Goal: Ask a question

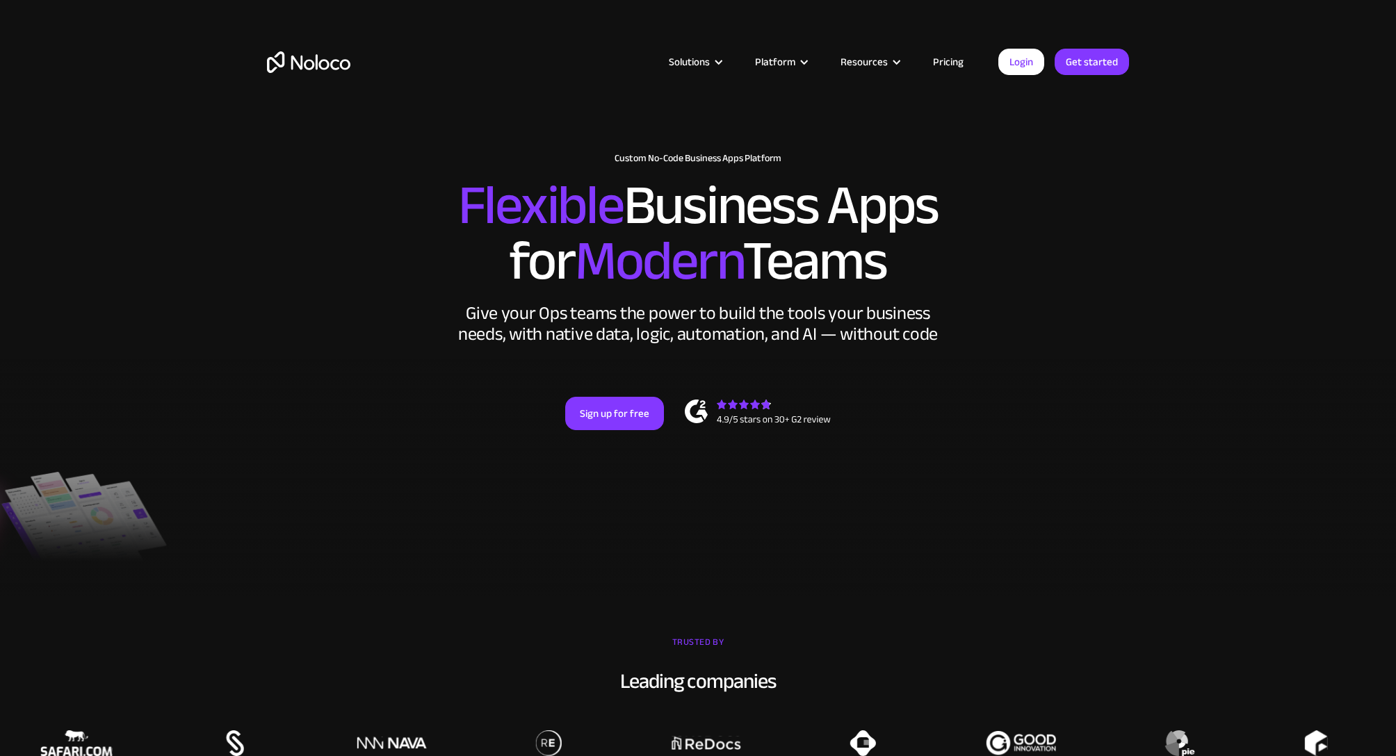
click at [946, 61] on link "Pricing" at bounding box center [947, 62] width 65 height 18
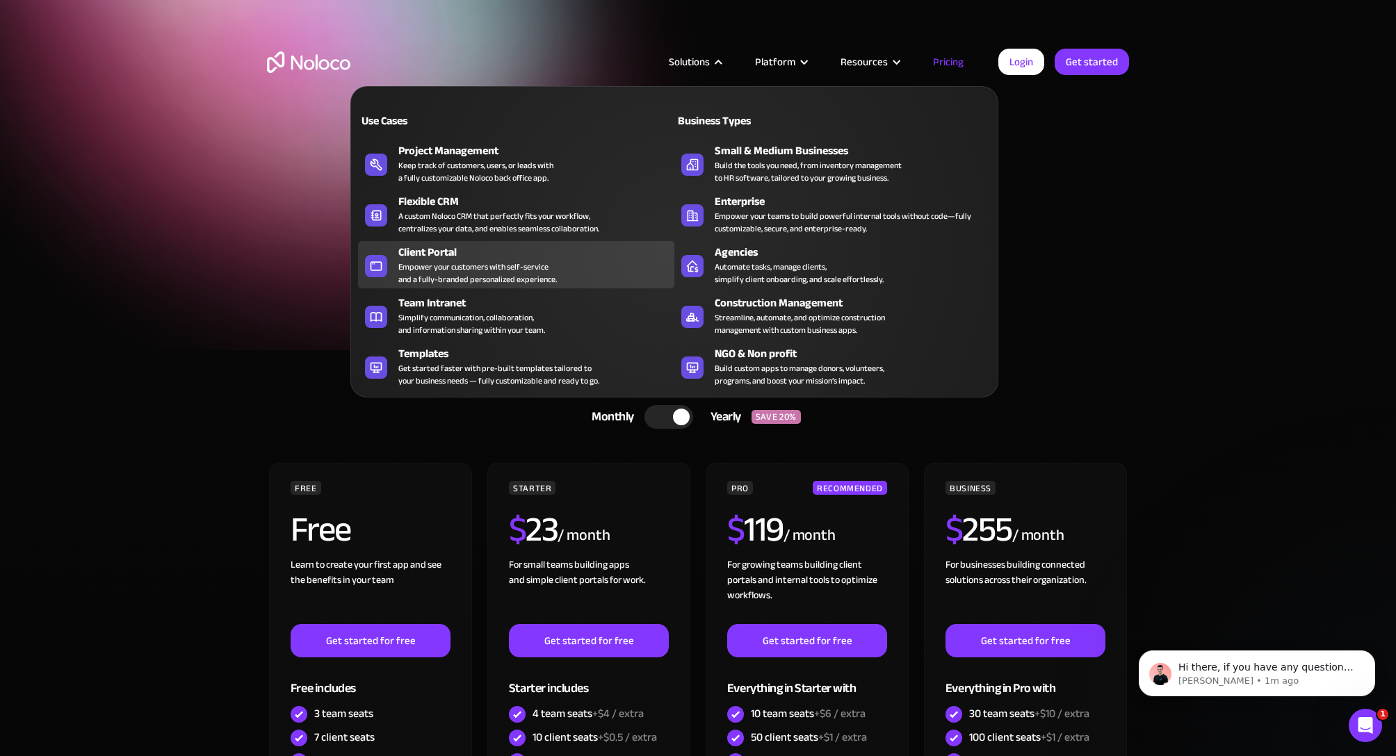
click at [471, 269] on div "Empower your customers with self-service and a fully-branded personalized exper…" at bounding box center [477, 273] width 158 height 25
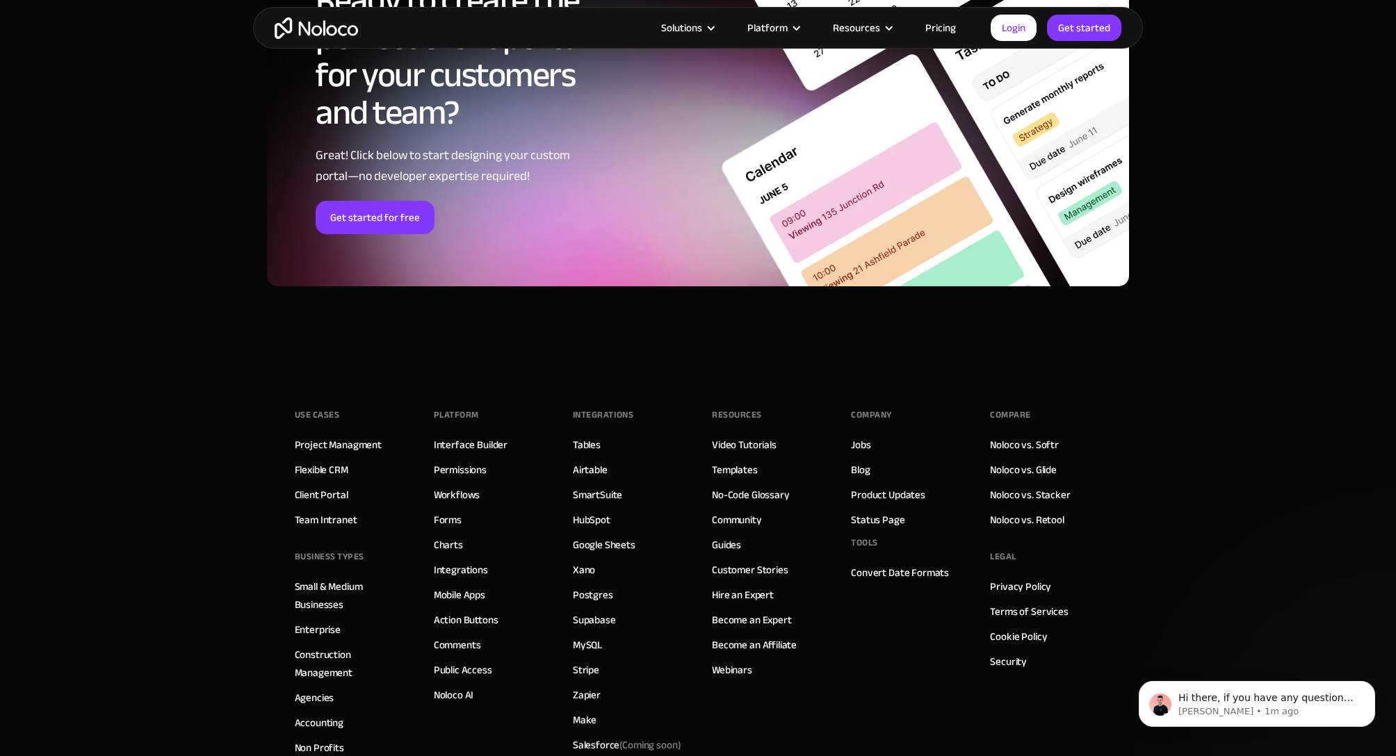
scroll to position [7636, 0]
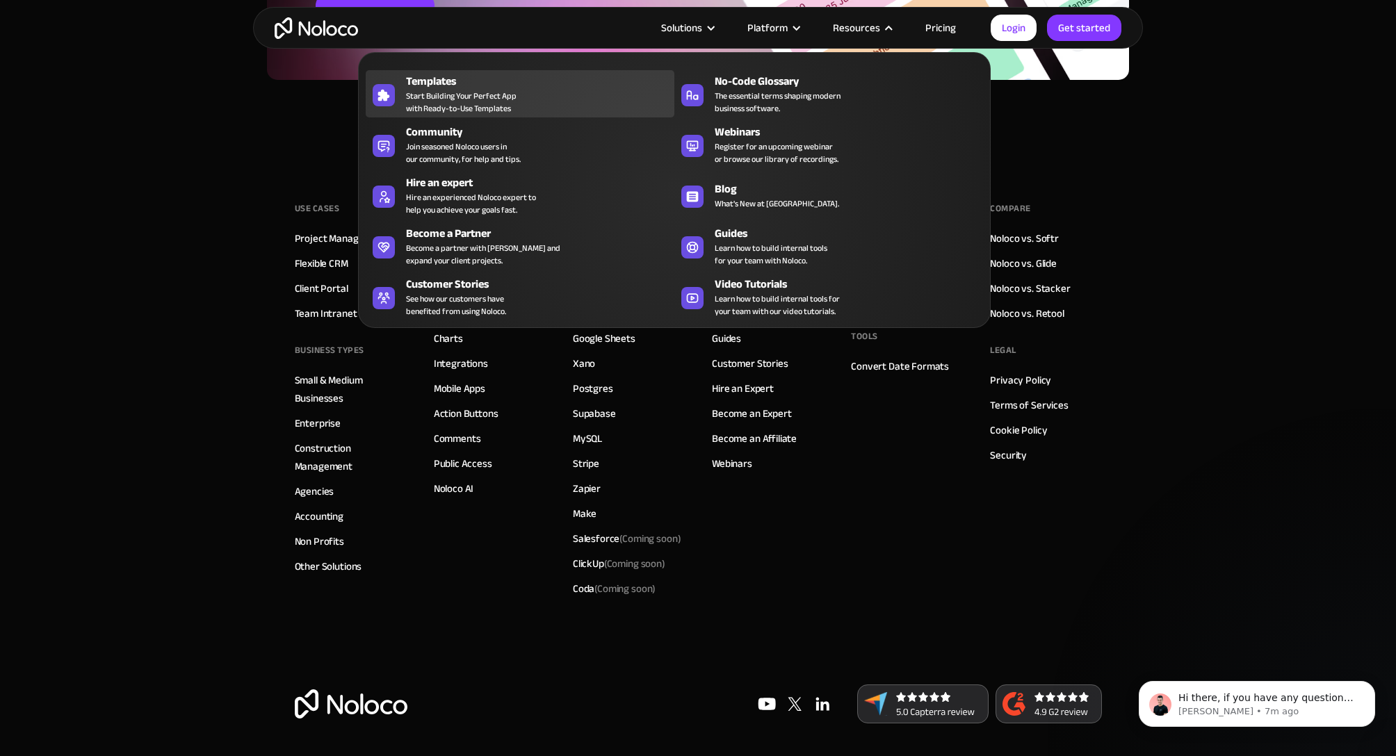
click at [500, 99] on span "Start Building Your Perfect App with Ready-to-Use Templates" at bounding box center [461, 102] width 111 height 25
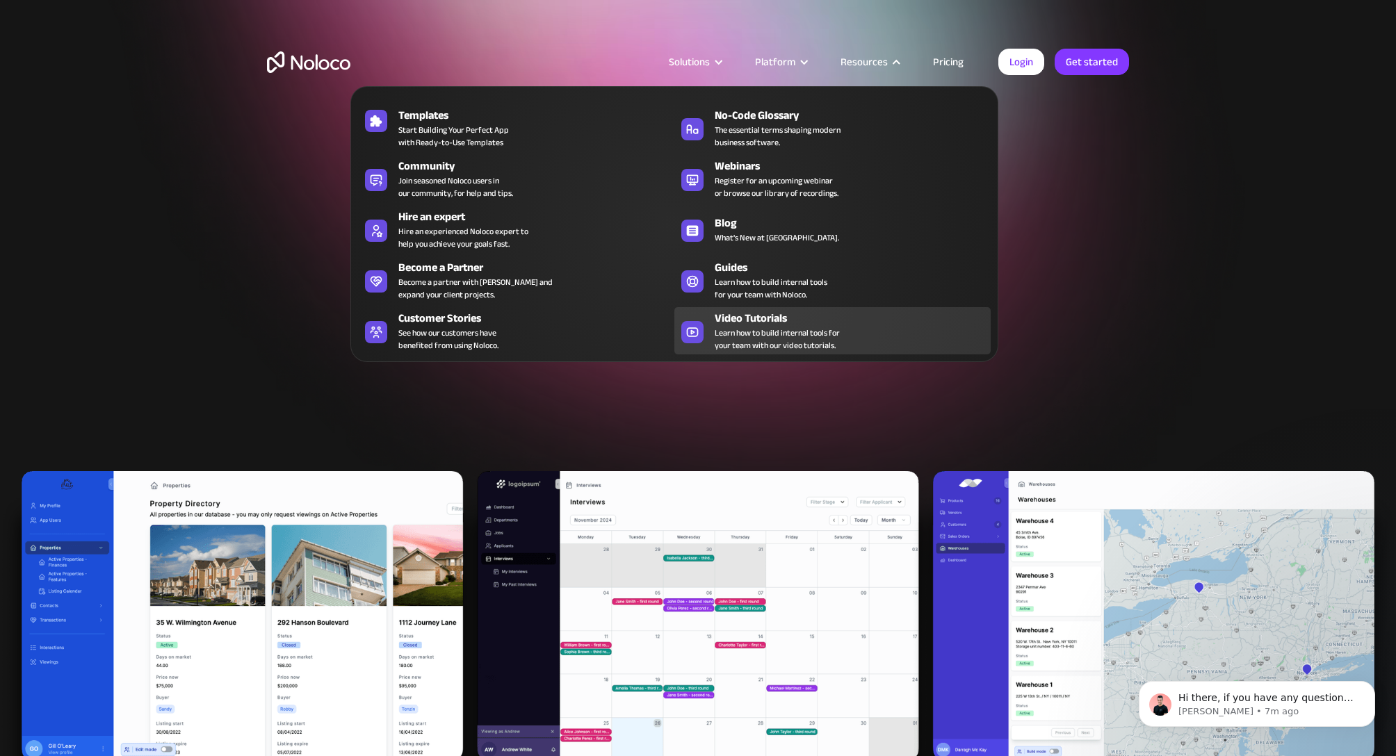
click at [812, 329] on span "Learn how to build internal tools for your team with our video tutorials." at bounding box center [777, 339] width 125 height 25
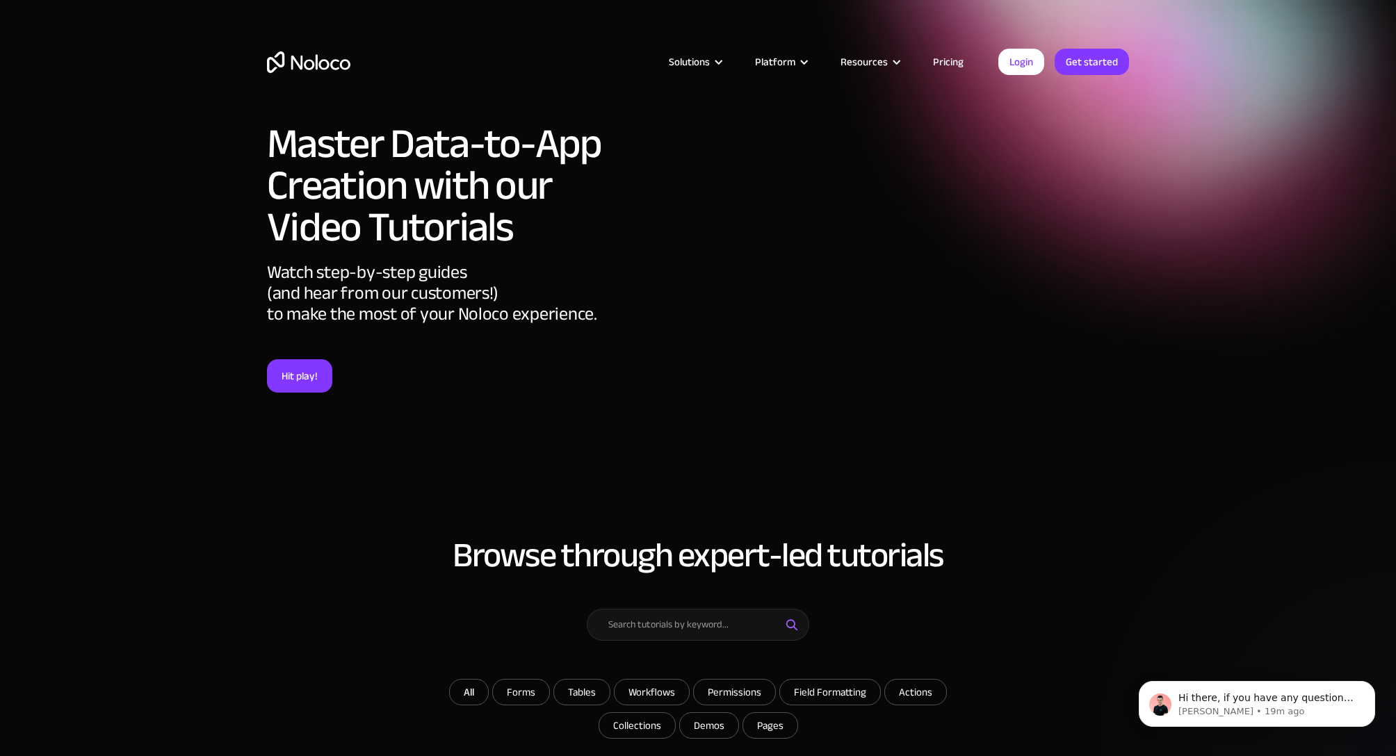
click at [939, 60] on link "Pricing" at bounding box center [947, 62] width 65 height 18
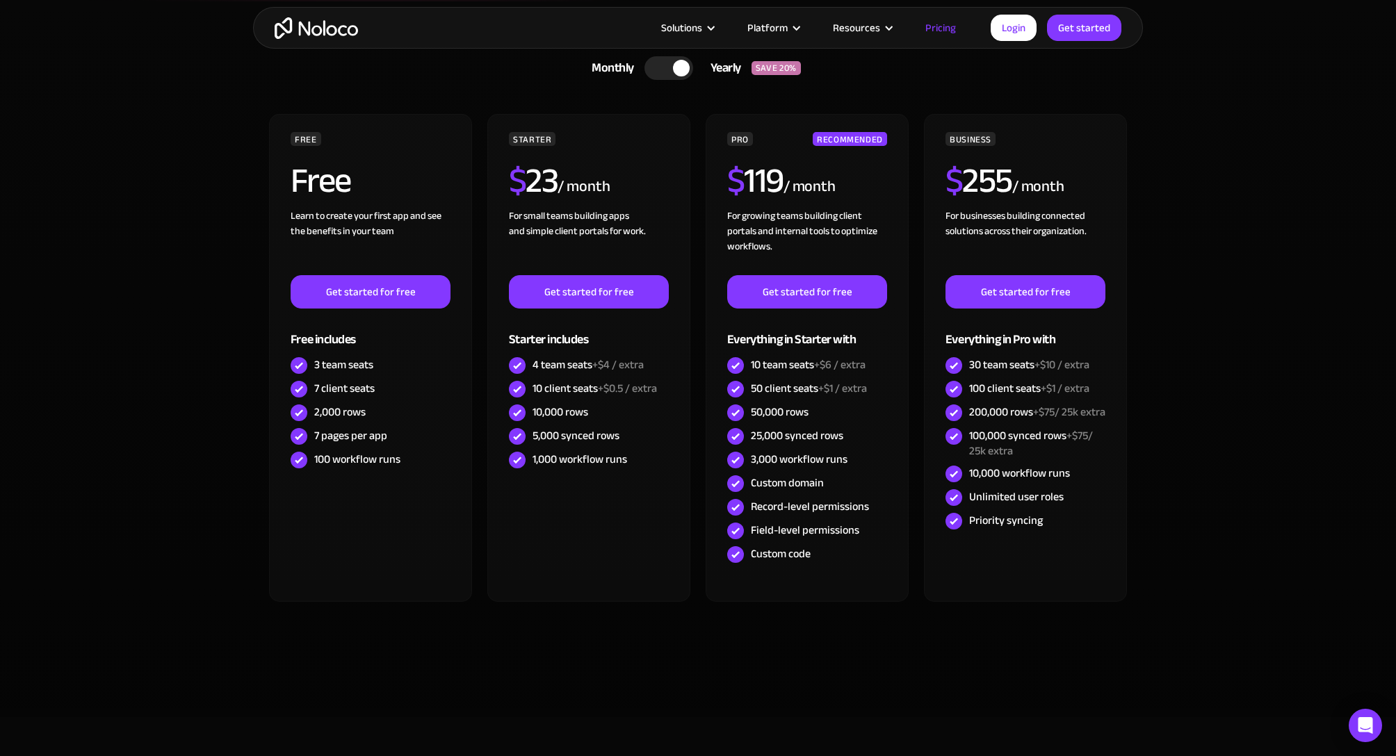
scroll to position [348, 0]
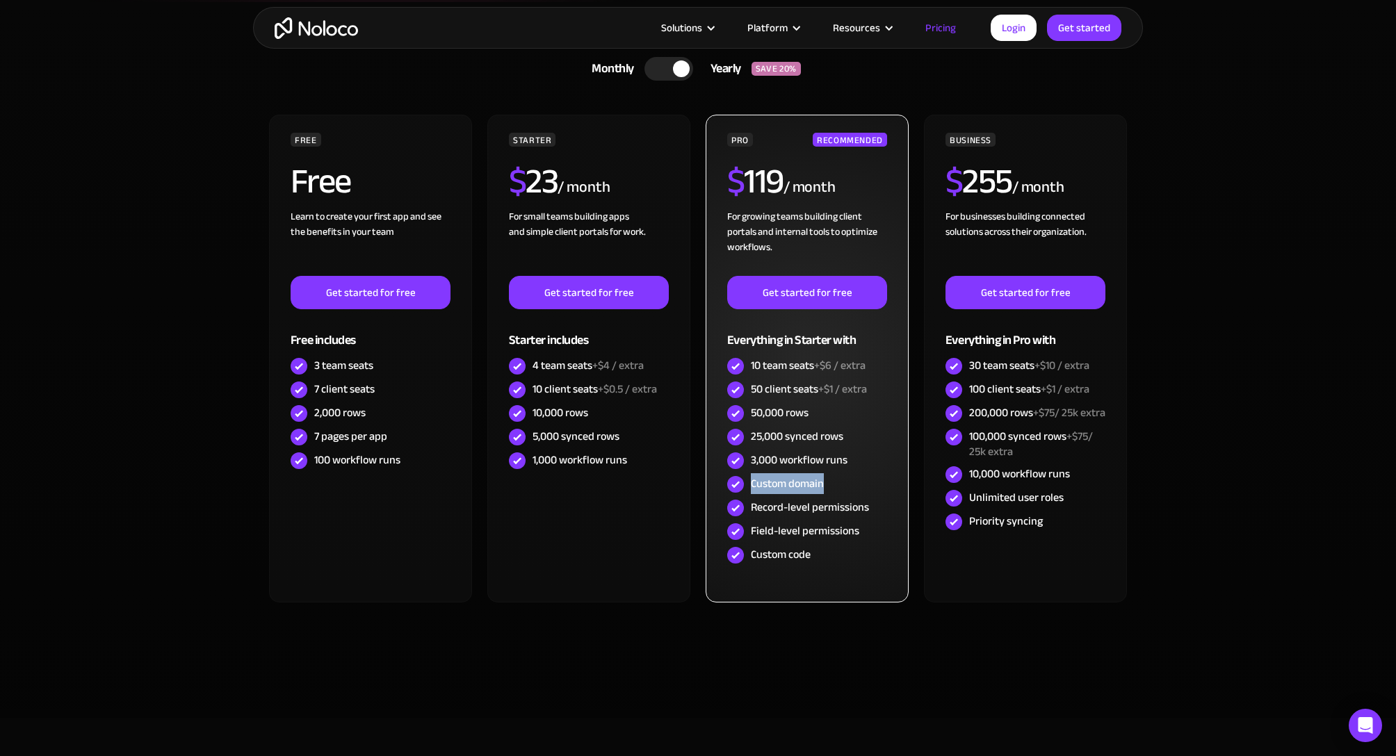
drag, startPoint x: 836, startPoint y: 480, endPoint x: 749, endPoint y: 490, distance: 86.7
click at [749, 490] on div "Custom domain" at bounding box center [807, 485] width 160 height 24
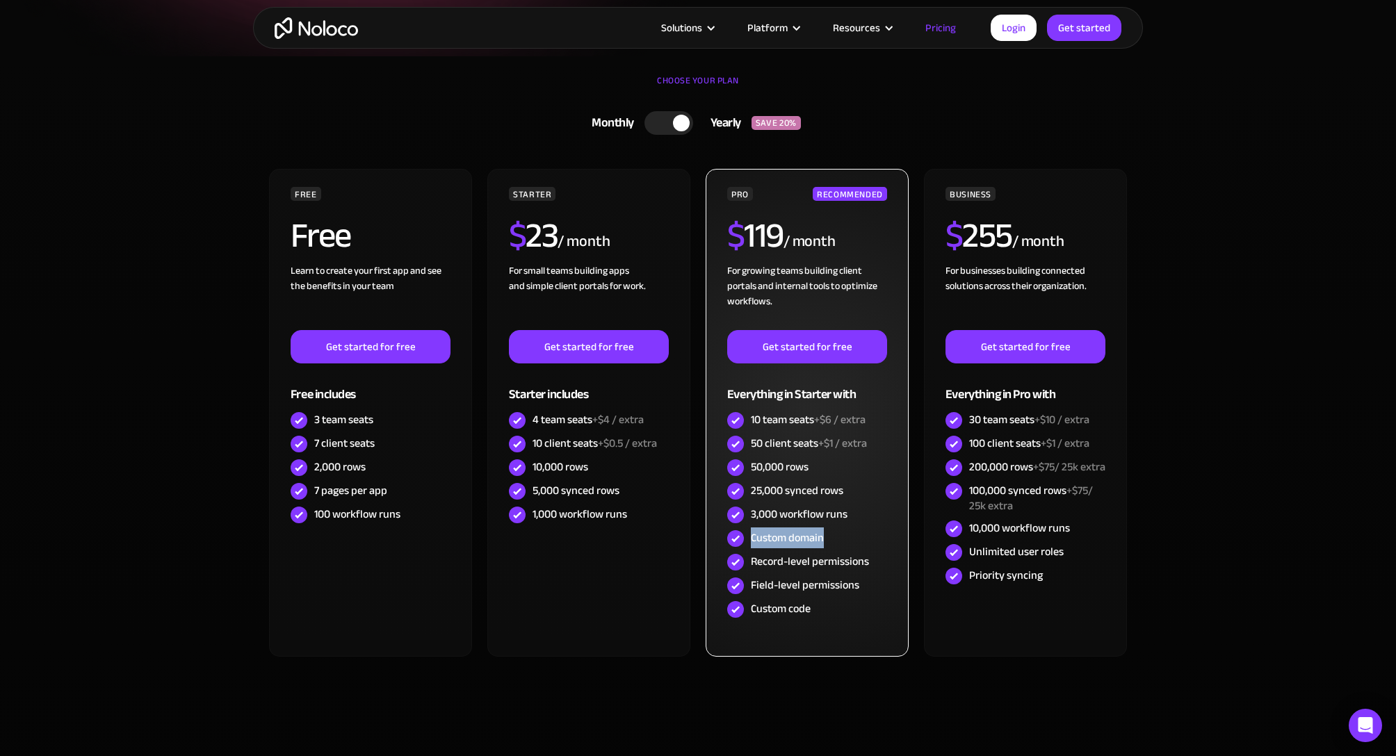
scroll to position [295, 0]
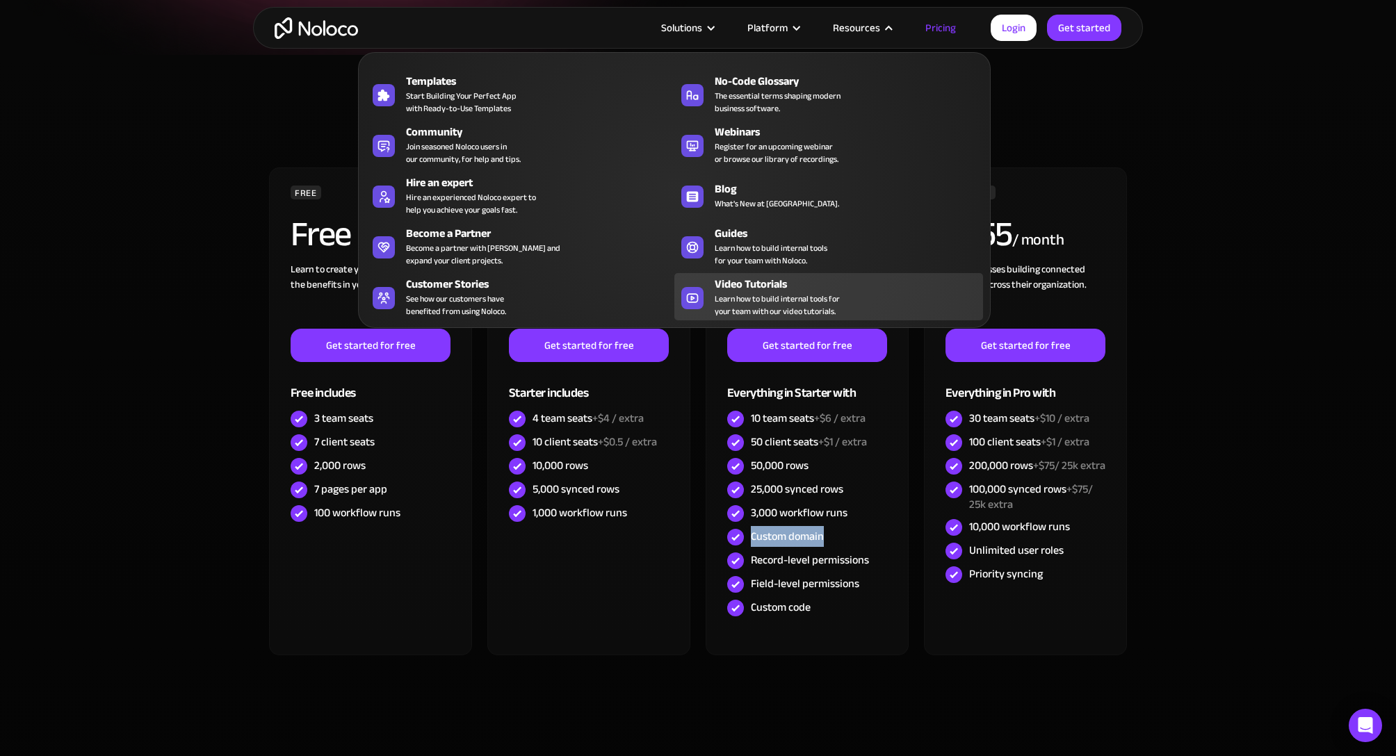
click at [748, 304] on span "Learn how to build internal tools for your team with our video tutorials." at bounding box center [777, 305] width 125 height 25
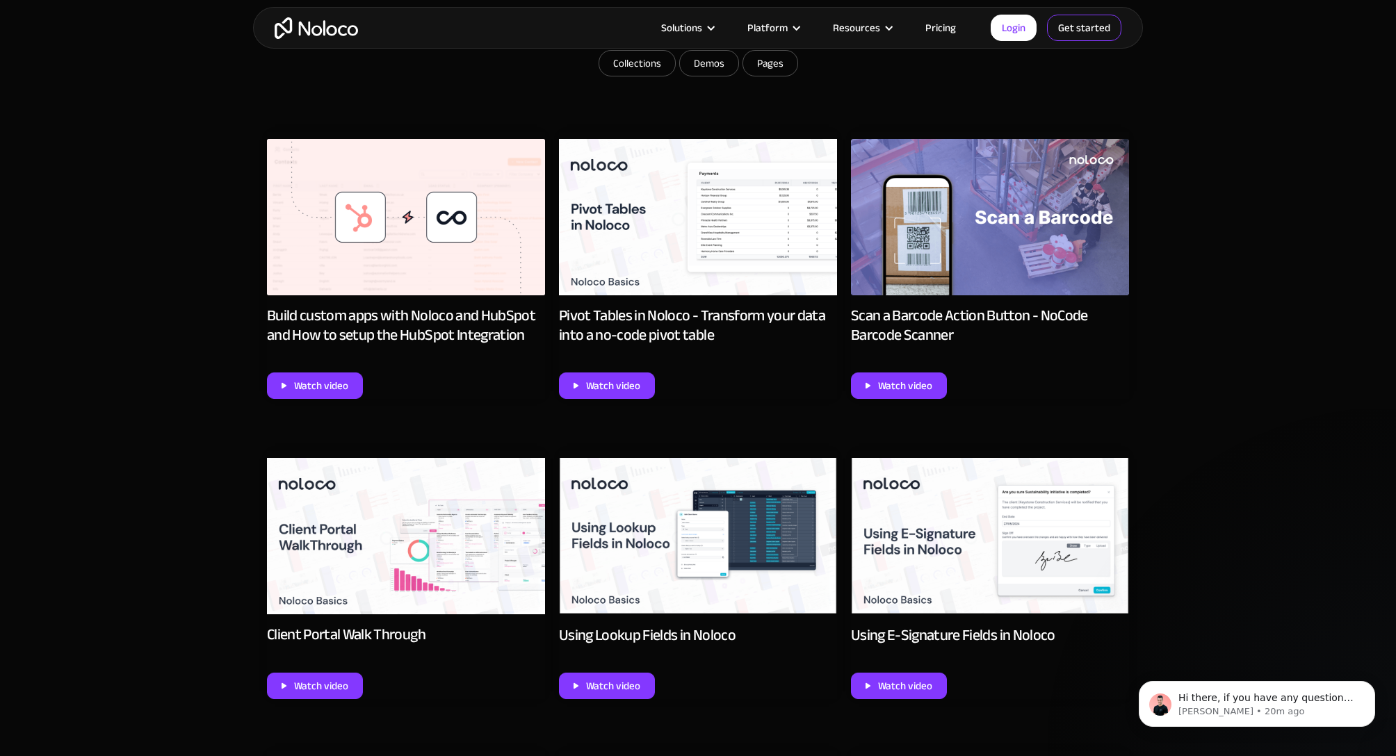
click at [1064, 25] on link "Get started" at bounding box center [1084, 28] width 74 height 26
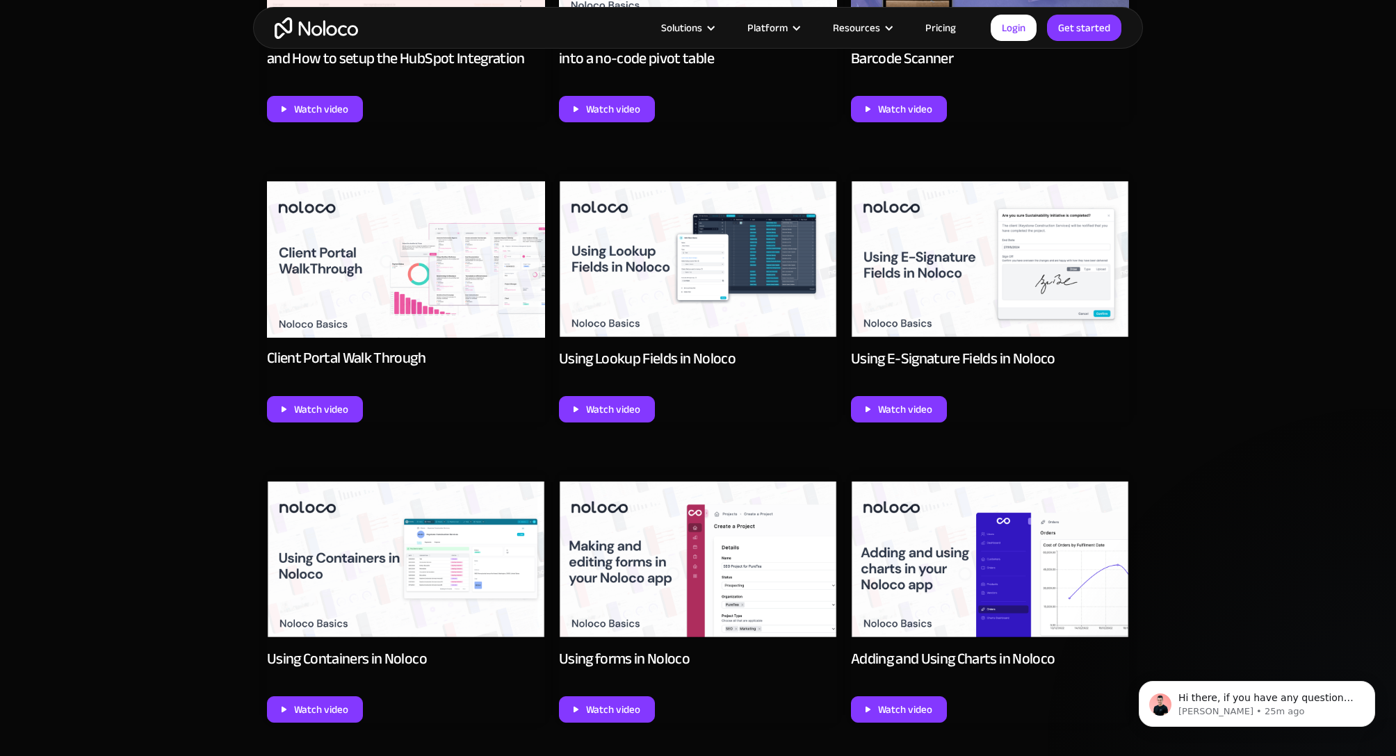
scroll to position [945, 0]
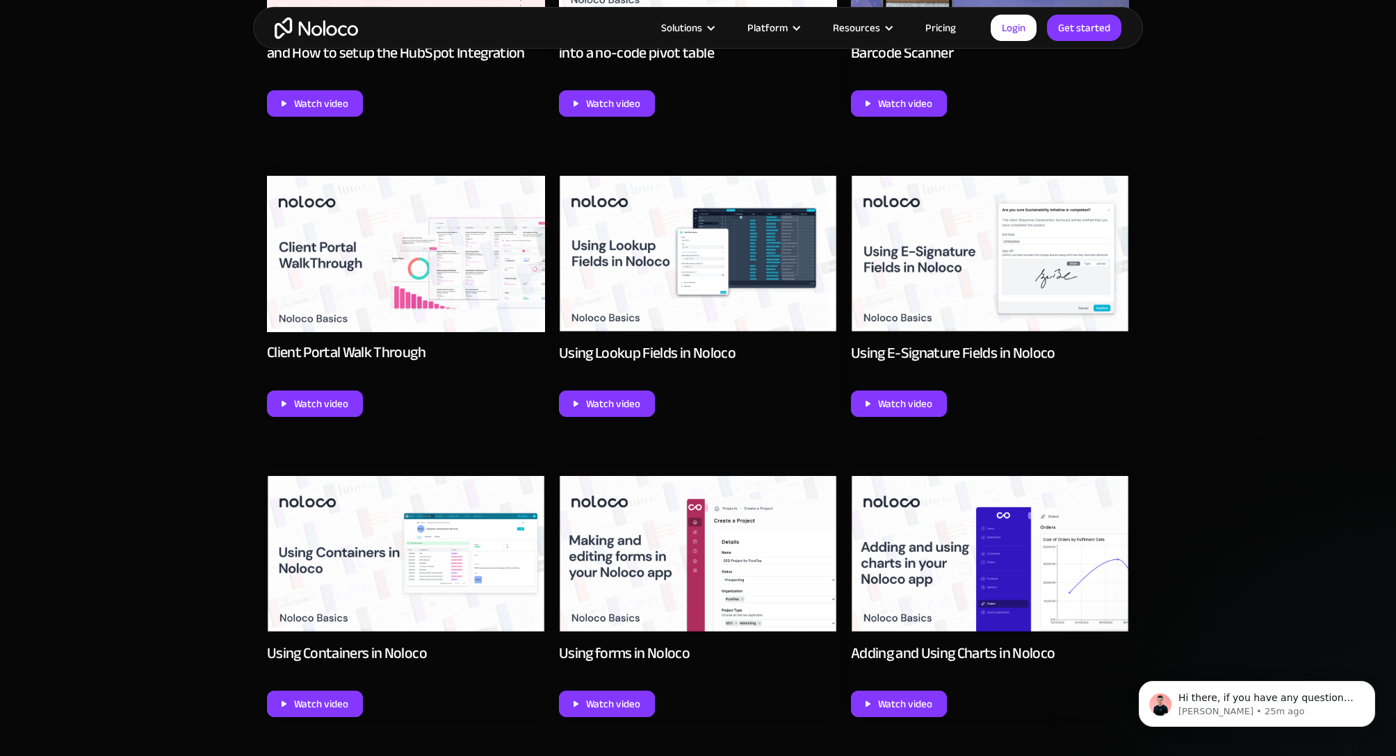
click at [386, 277] on img at bounding box center [406, 254] width 278 height 156
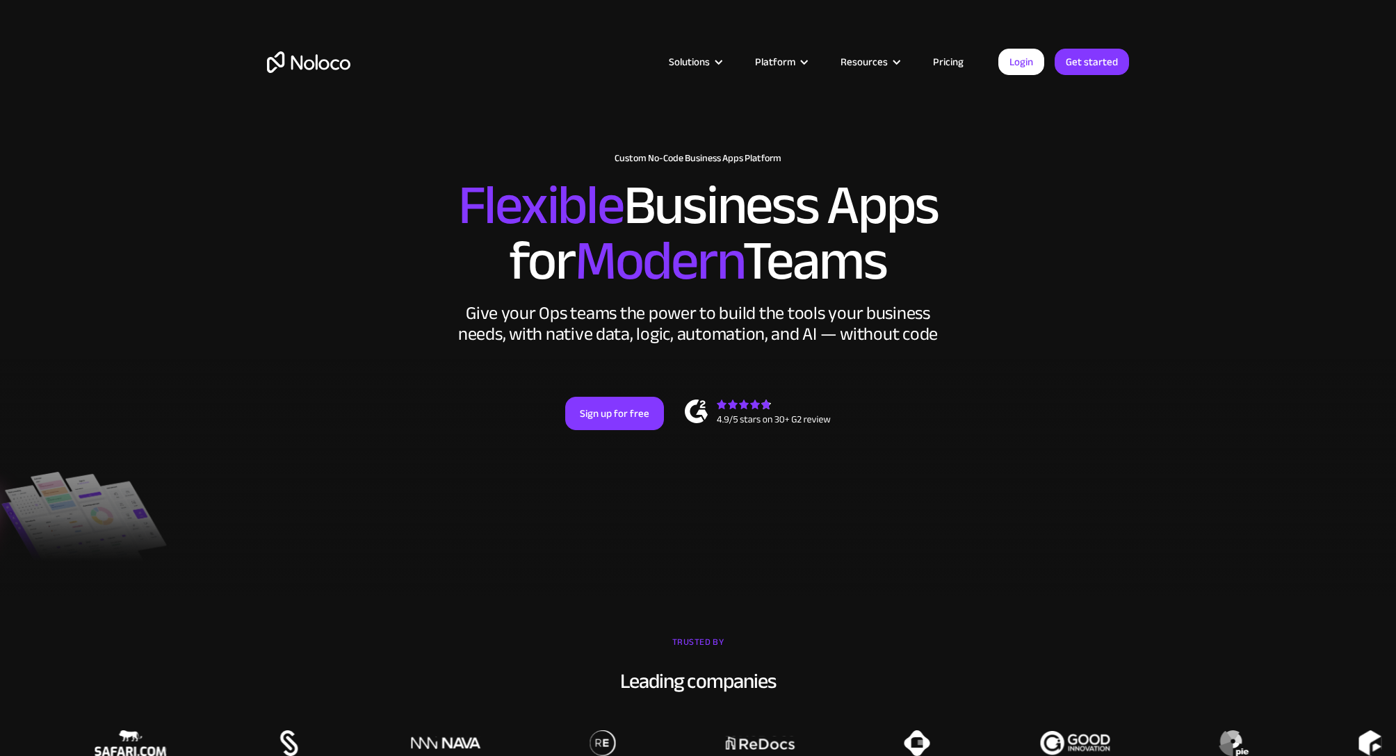
click at [945, 63] on link "Pricing" at bounding box center [947, 62] width 65 height 18
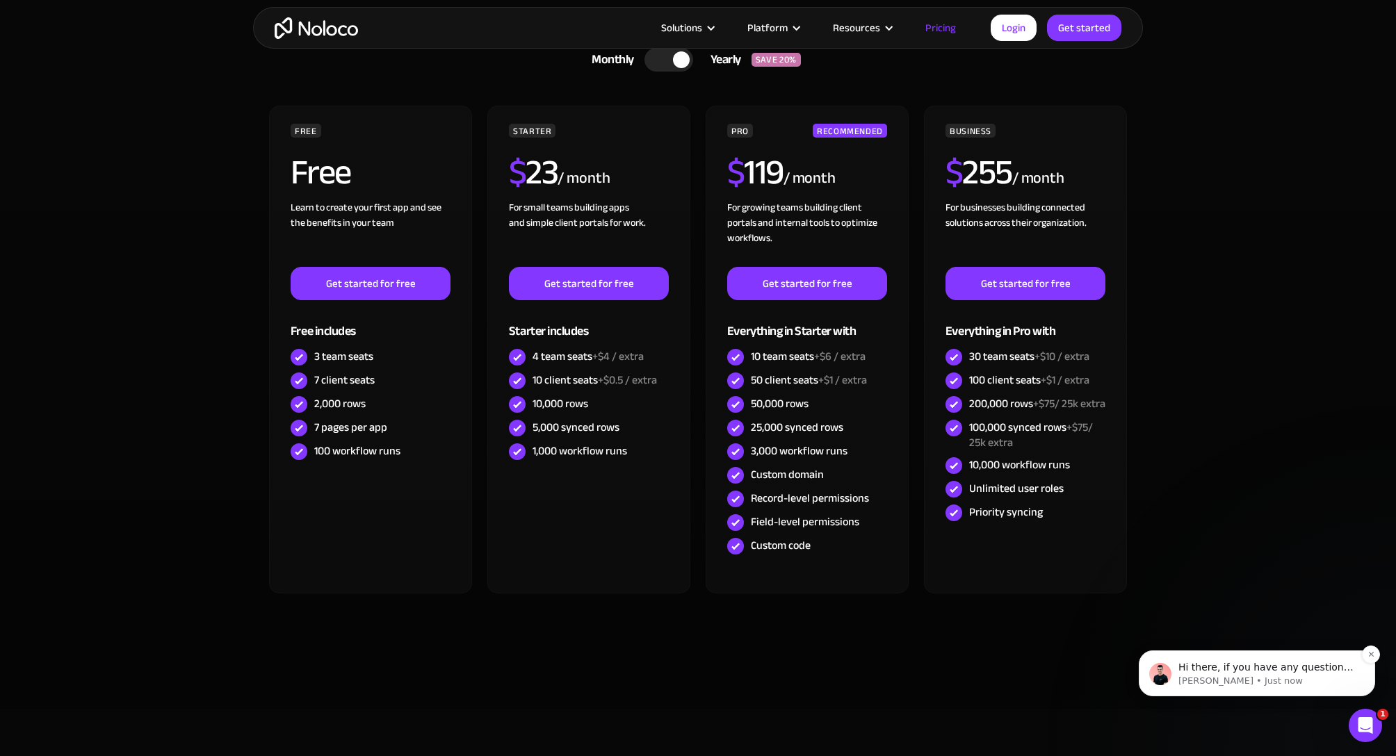
click at [1198, 664] on p "Hi there, if you have any questions about our pricing, just let us know! [GEOGR…" at bounding box center [1267, 668] width 179 height 14
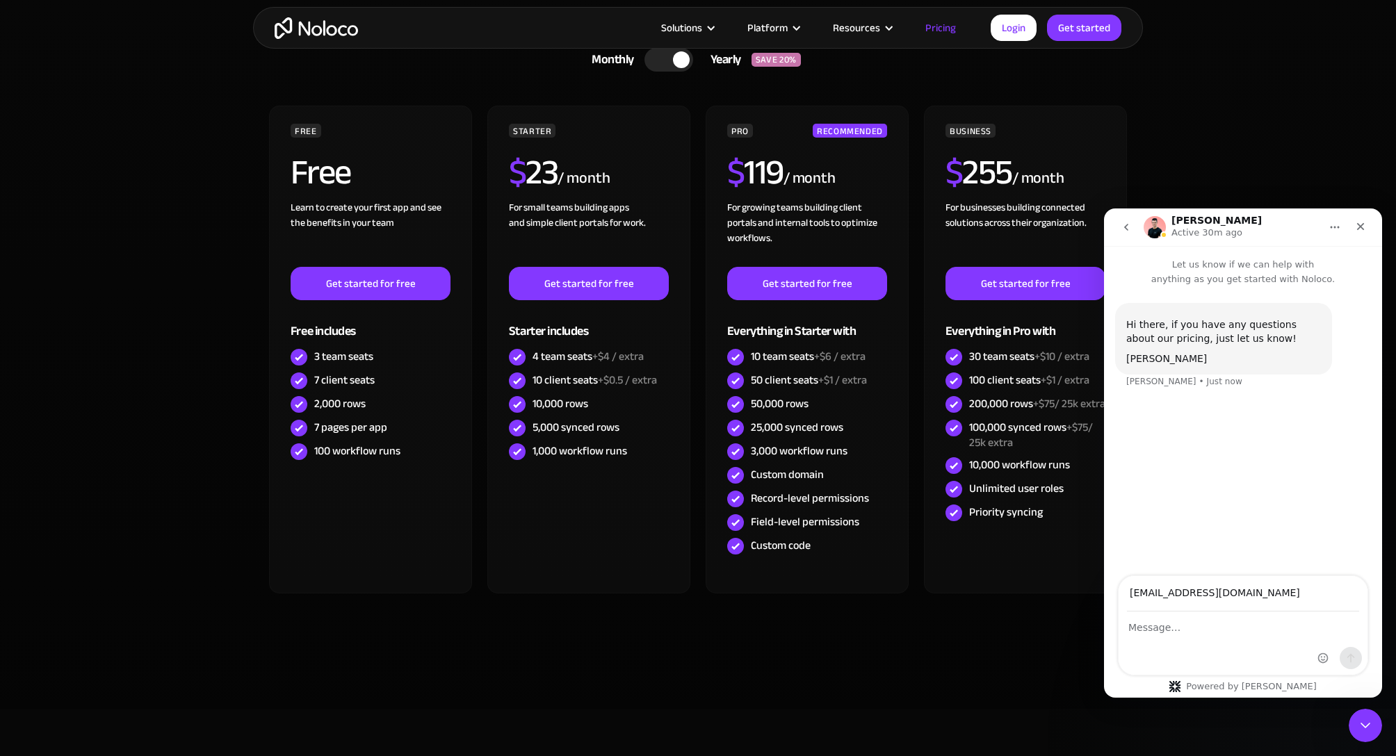
type input "[EMAIL_ADDRESS][DOMAIN_NAME]"
click at [1192, 635] on textarea "Message…" at bounding box center [1242, 624] width 249 height 24
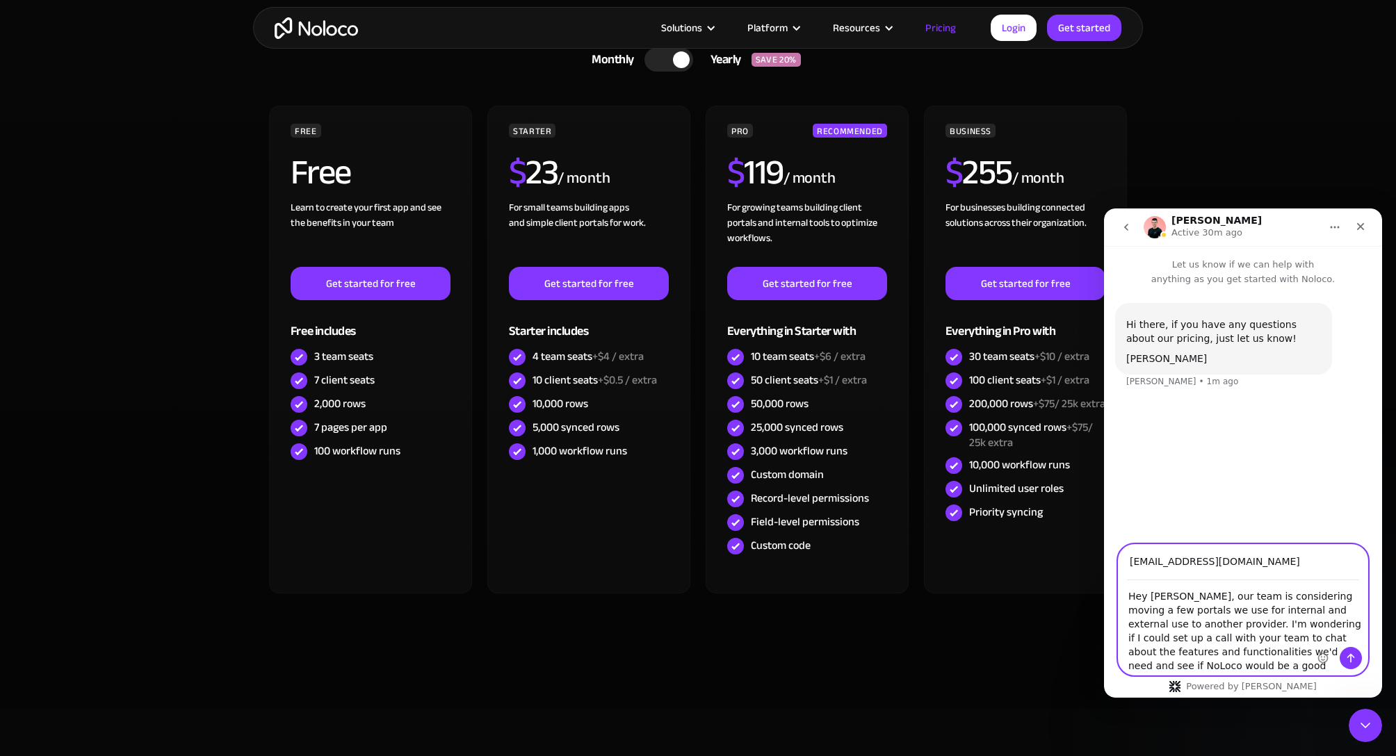
type textarea "Hey [PERSON_NAME], our team is considering moving a few portals we use for inte…"
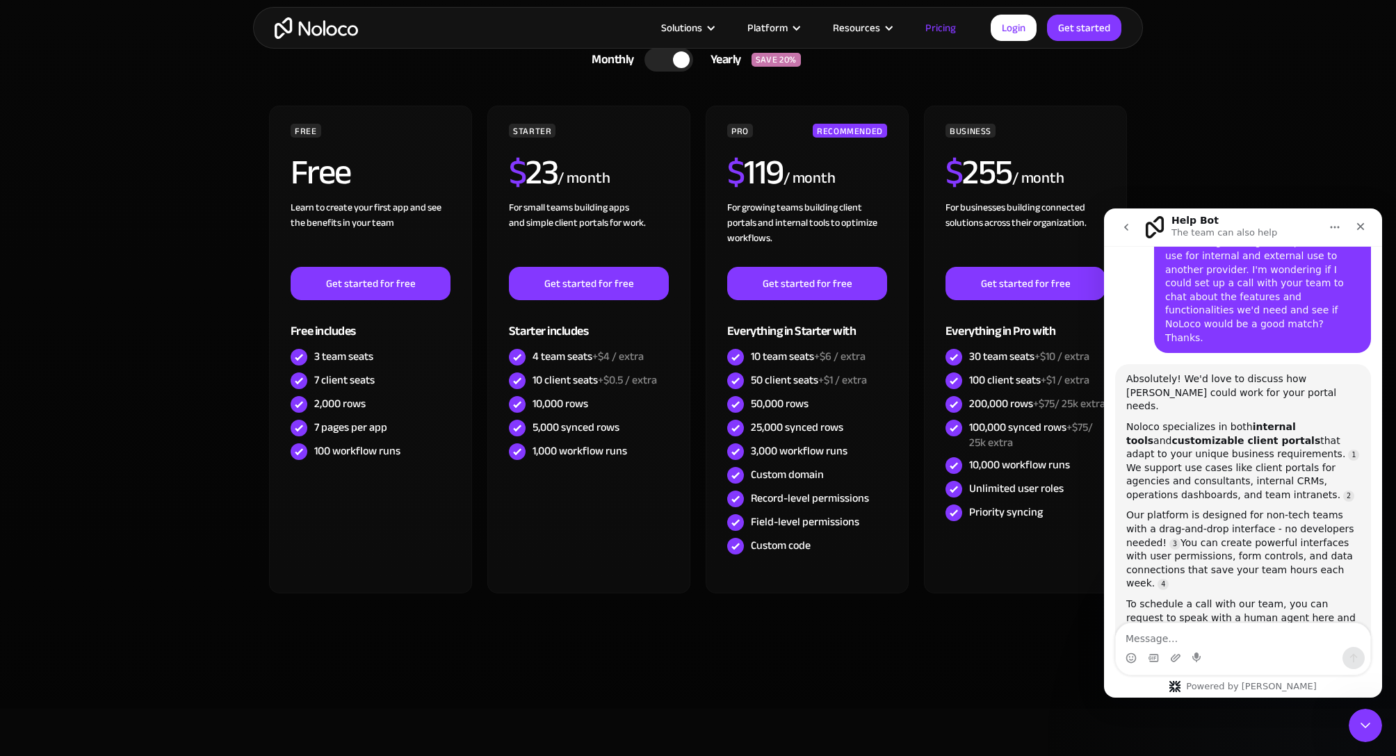
scroll to position [215, 0]
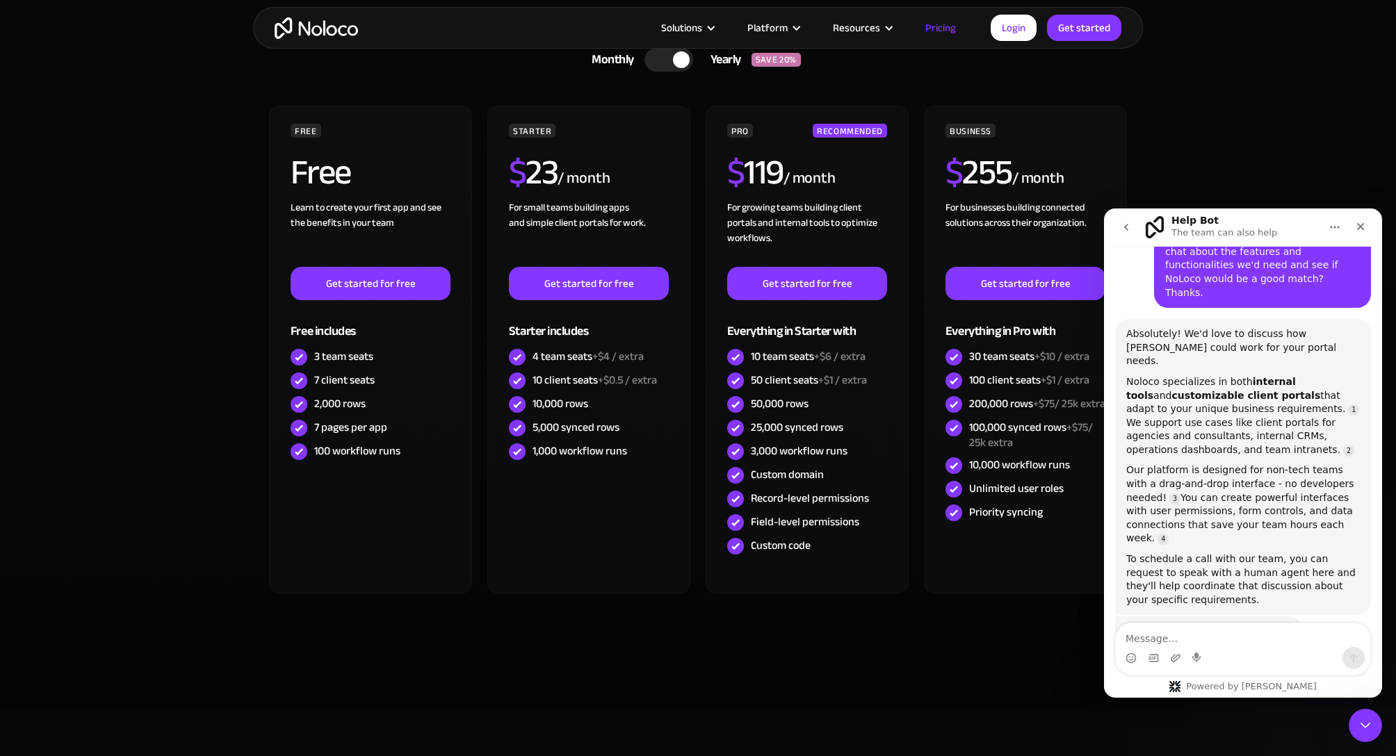
click at [1232, 635] on textarea "Message…" at bounding box center [1243, 636] width 254 height 24
type textarea "yes please lets set up a call"
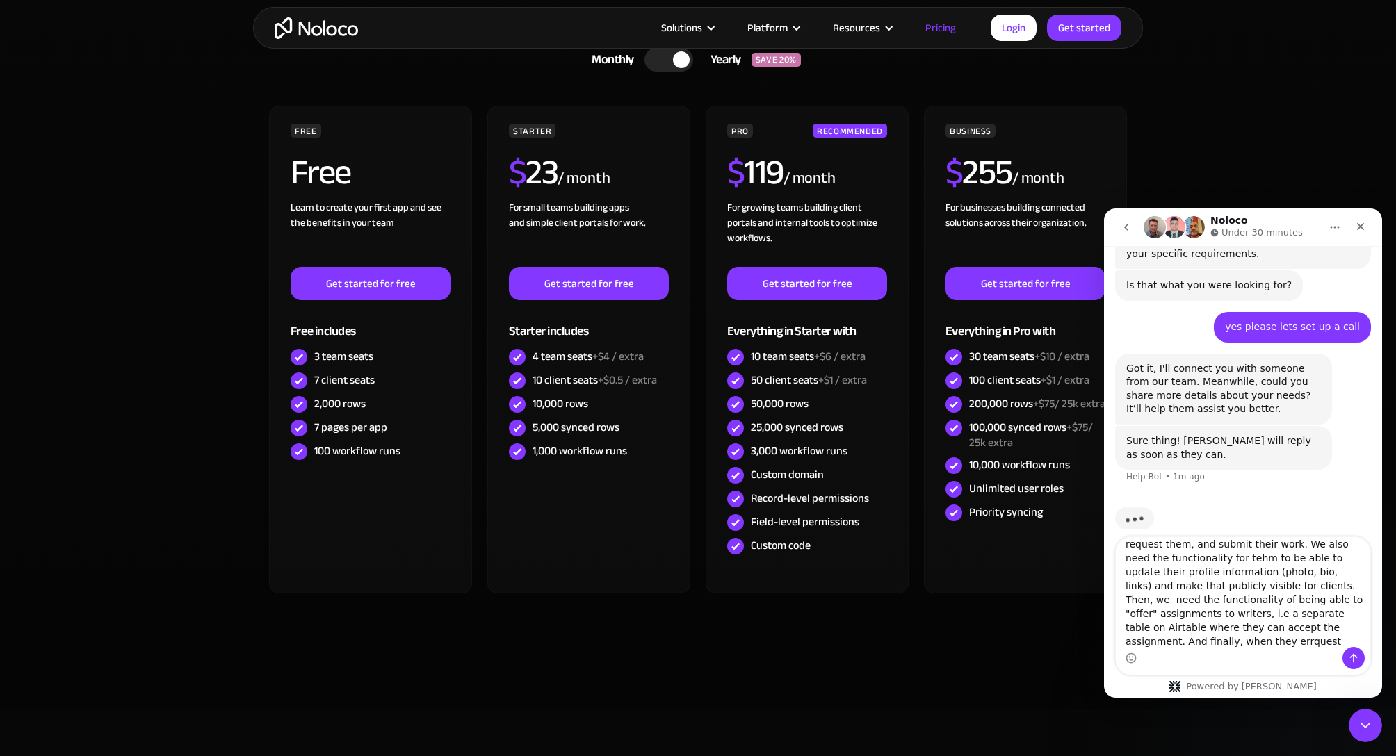
scroll to position [50, 0]
type textarea "We need an internal portal for our writers who can see available content assign…"
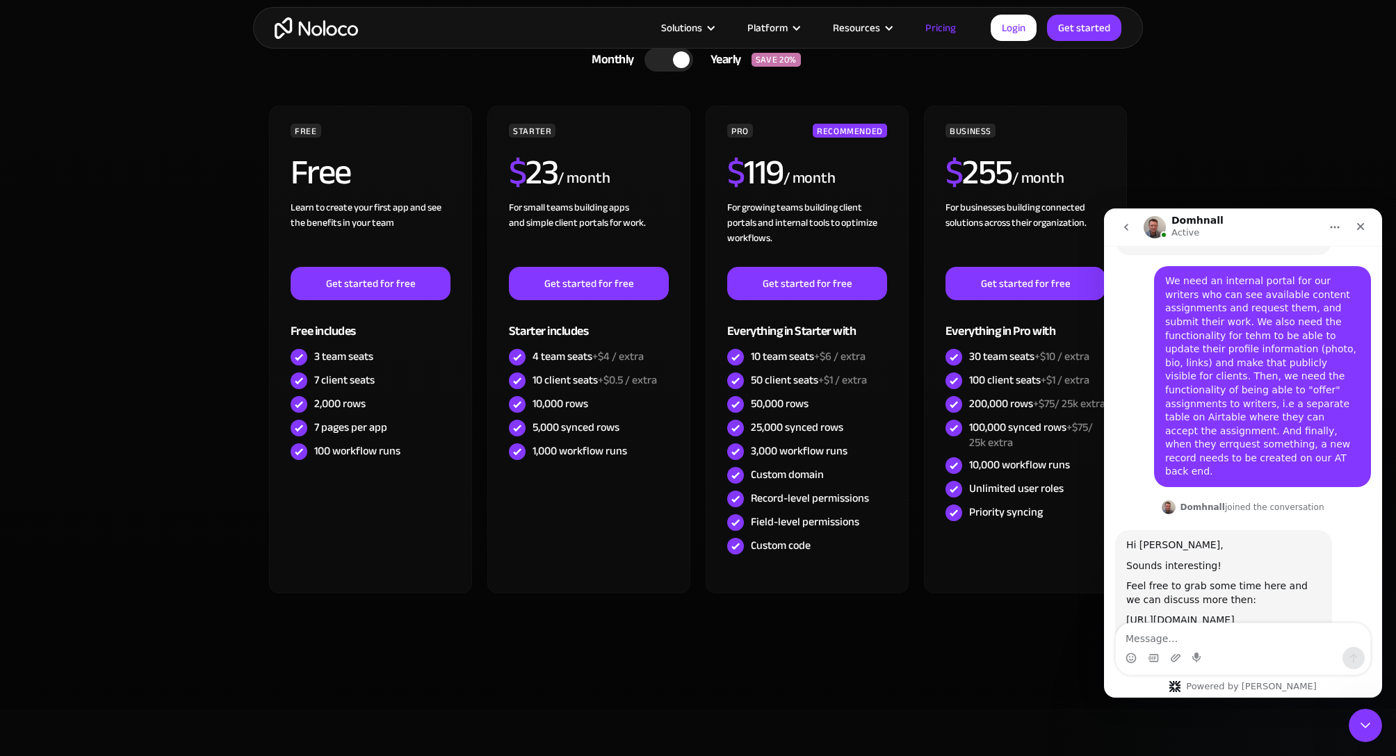
scroll to position [785, 0]
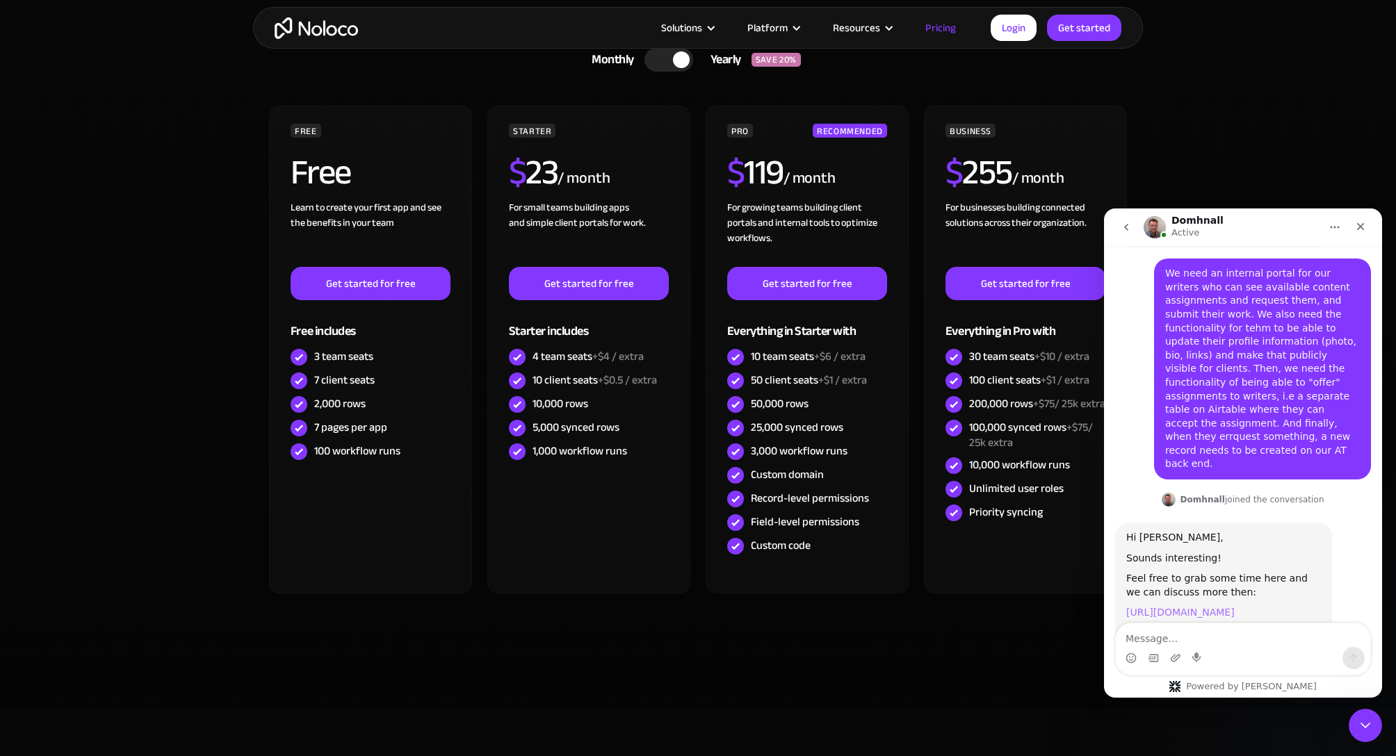
click at [1173, 607] on link "[URL][DOMAIN_NAME]" at bounding box center [1180, 612] width 108 height 11
click at [1171, 633] on textarea "Message…" at bounding box center [1243, 636] width 254 height 24
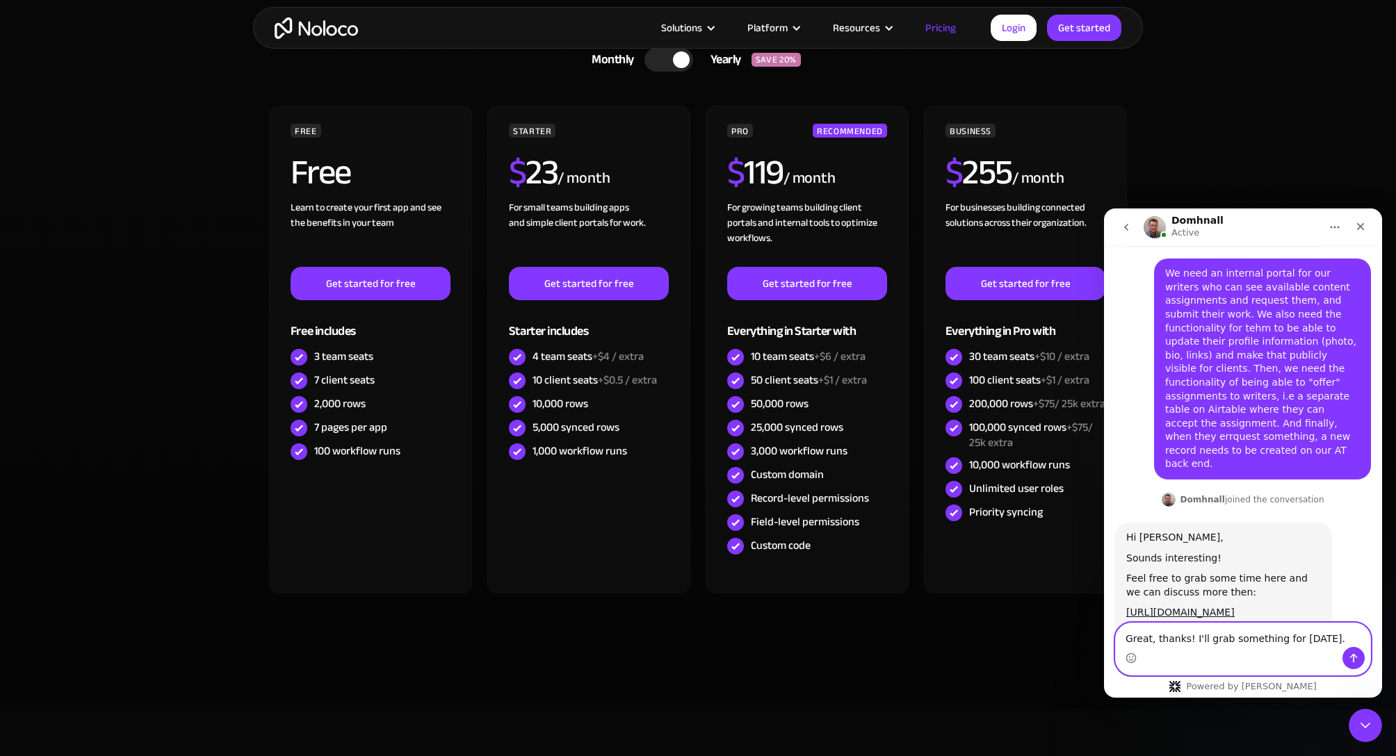
type textarea "Great, thanks! I'll grab something for [DATE]."
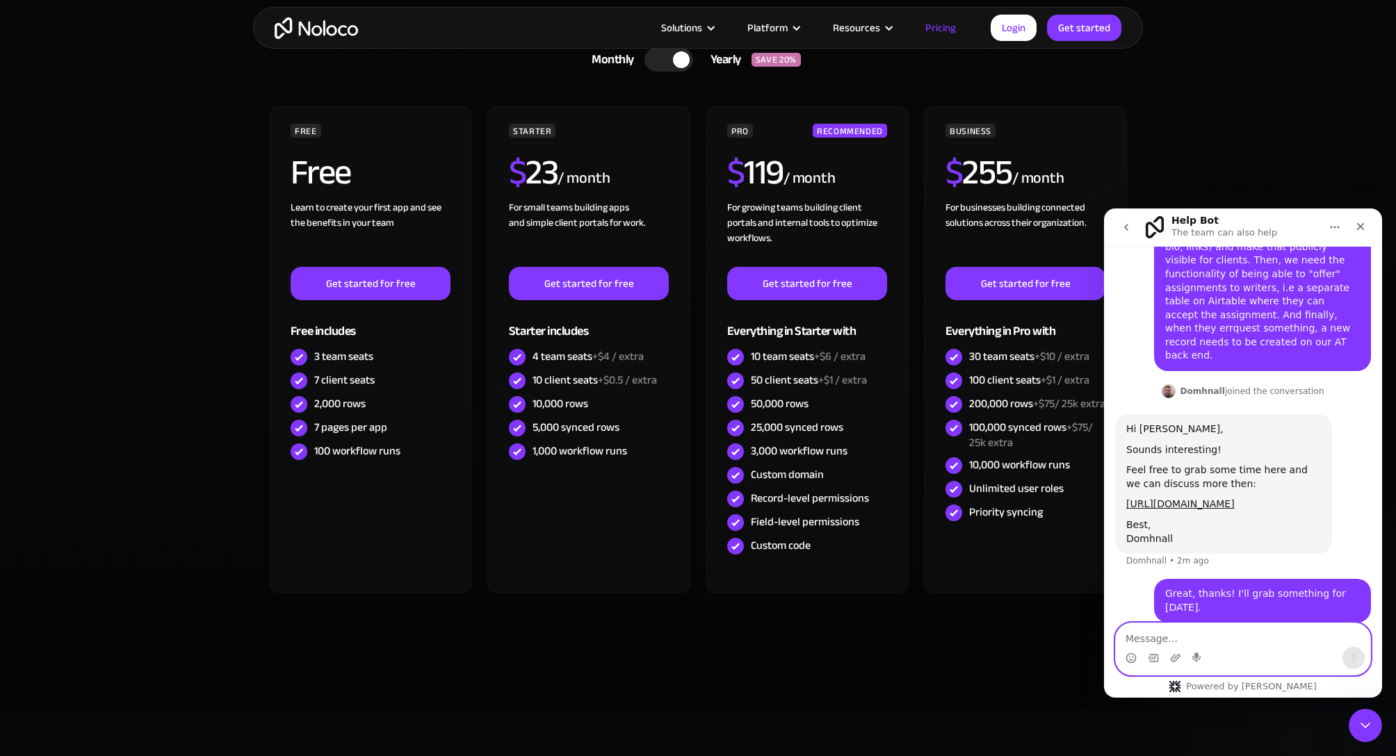
scroll to position [896, 0]
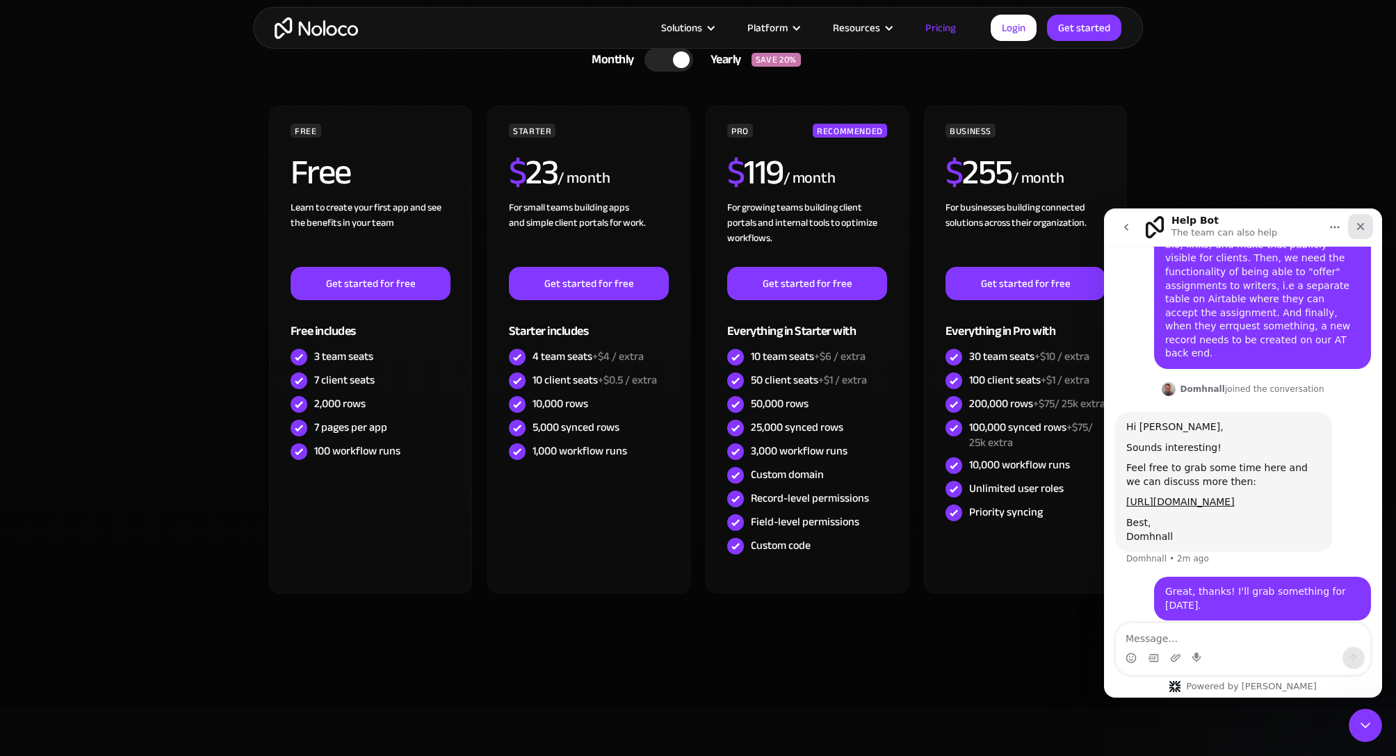
click at [1364, 222] on icon "Close" at bounding box center [1360, 226] width 11 height 11
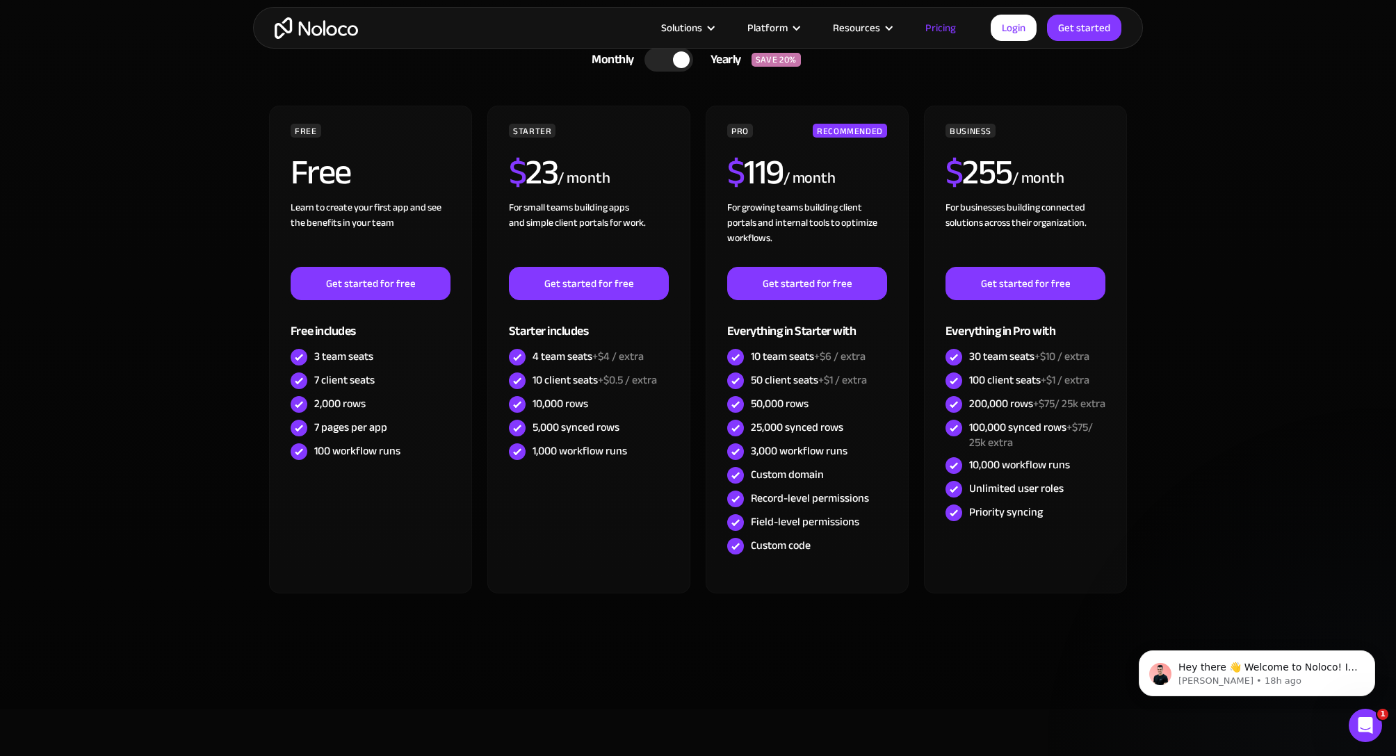
scroll to position [882, 0]
